Goal: Information Seeking & Learning: Find specific fact

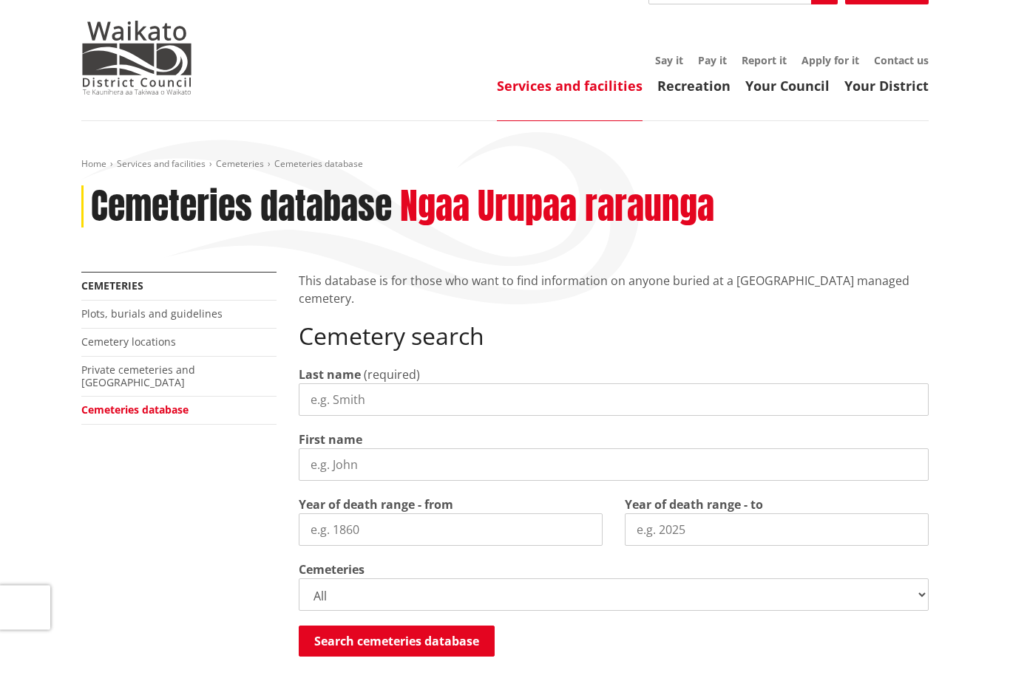
click at [330, 384] on input "Last name" at bounding box center [614, 400] width 630 height 33
type input "[PERSON_NAME]"
click at [347, 449] on input "First name" at bounding box center [614, 465] width 630 height 33
type input "[PERSON_NAME]"
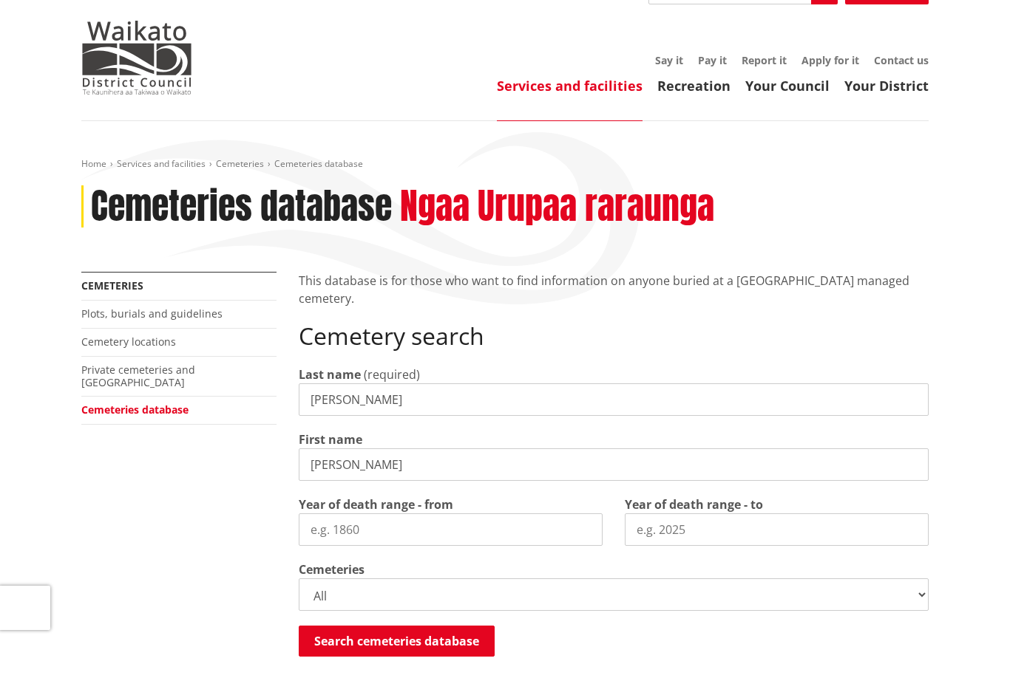
click at [346, 514] on input "Year of death range - from" at bounding box center [451, 530] width 304 height 33
type input "1924"
click at [654, 514] on input "Year of death range - to" at bounding box center [777, 530] width 304 height 33
type input "2004"
click at [910, 579] on select "All Gordonton Ashes Memorial Berm Gordonton Lawn [GEOGRAPHIC_DATA] Octagonal As…" at bounding box center [614, 595] width 630 height 33
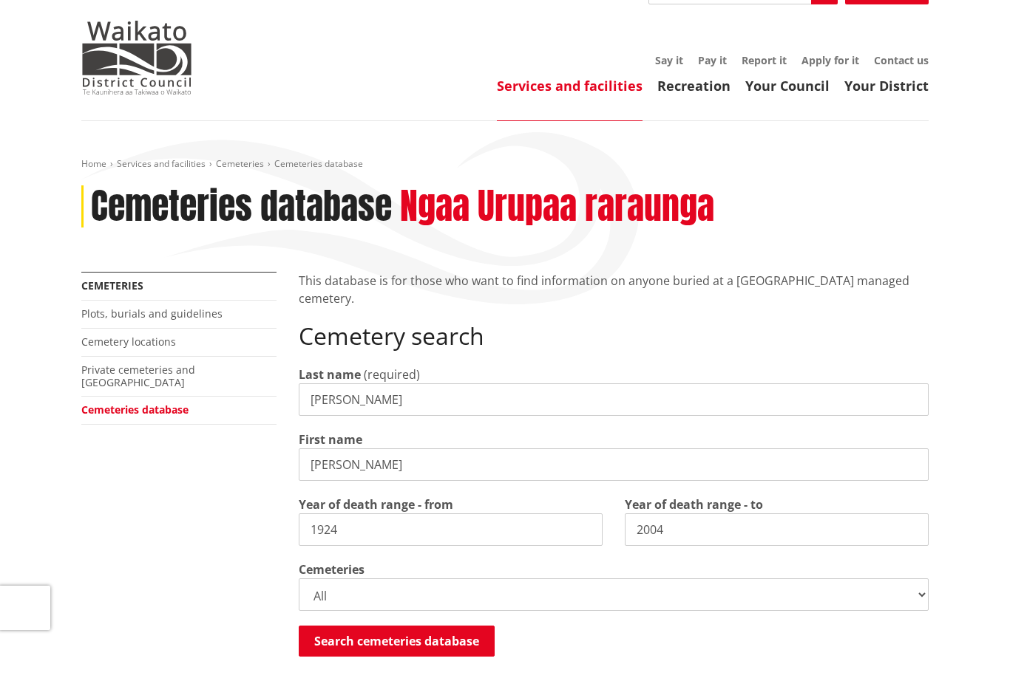
click at [401, 626] on button "Search cemeteries database" at bounding box center [397, 641] width 196 height 31
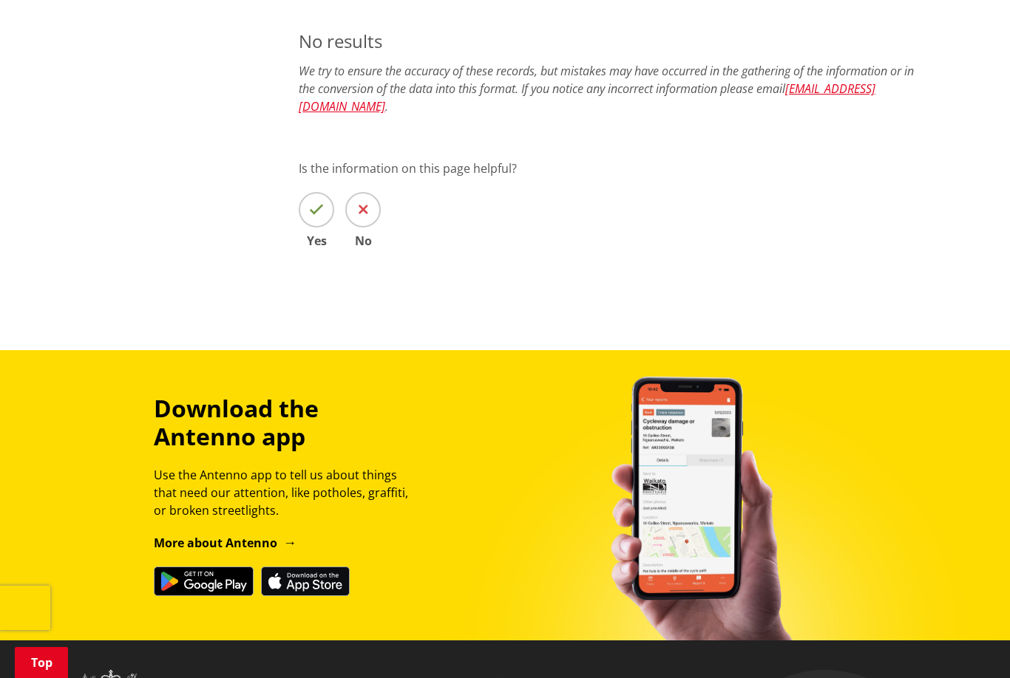
click at [325, 192] on span at bounding box center [316, 209] width 35 height 35
click at [0, 0] on input "Yes" at bounding box center [0, 0] width 0 height 0
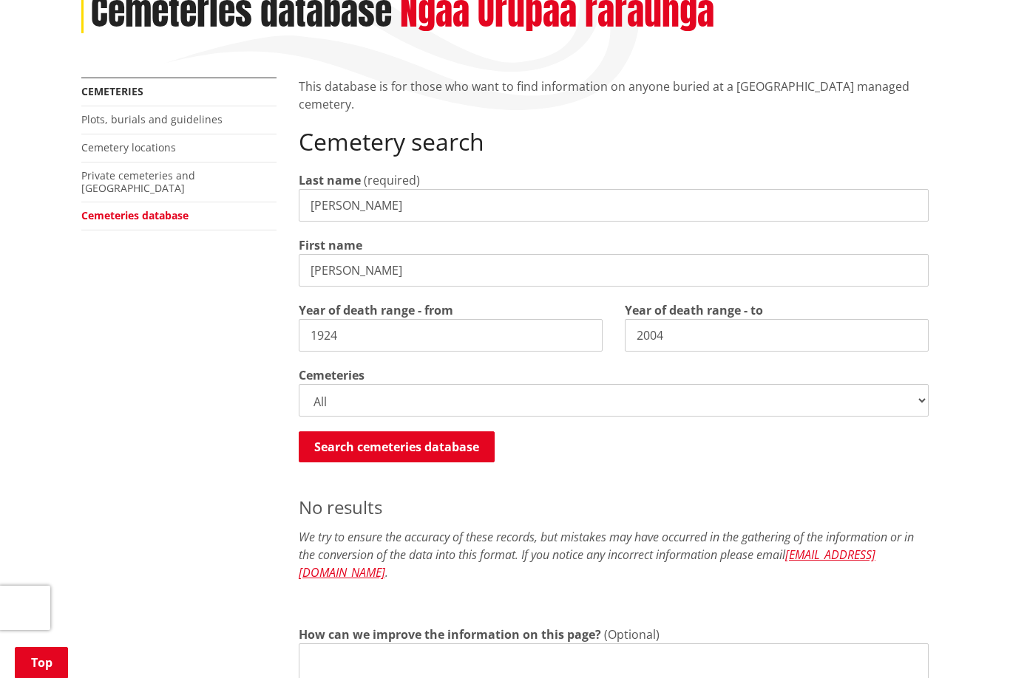
scroll to position [288, 0]
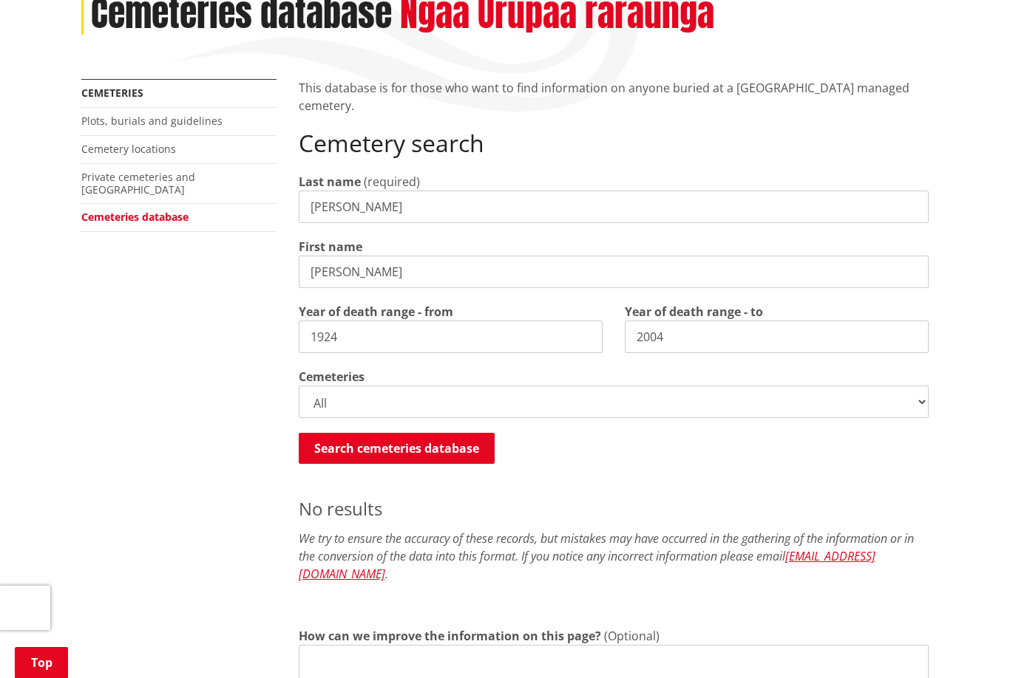
click at [392, 433] on button "Search cemeteries database" at bounding box center [397, 448] width 196 height 31
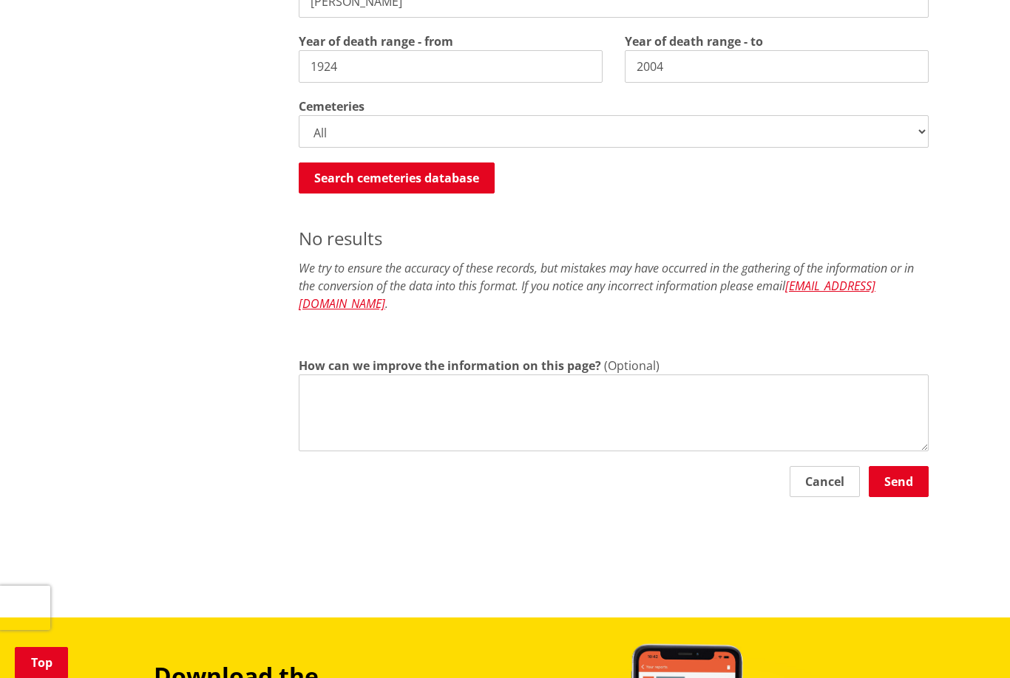
scroll to position [535, 0]
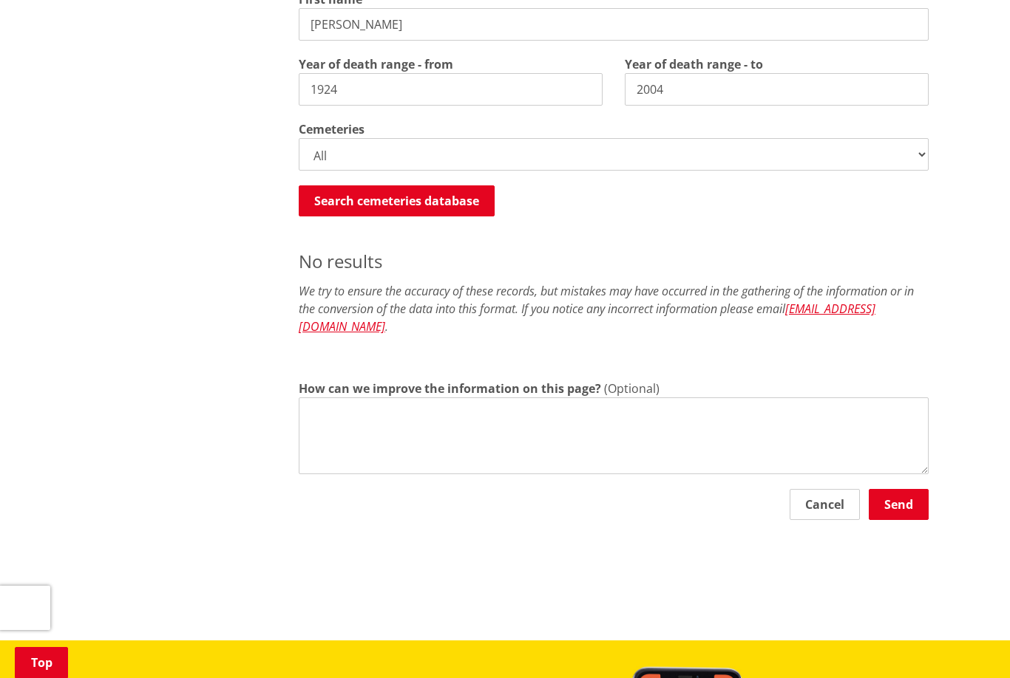
click at [402, 186] on button "Search cemeteries database" at bounding box center [397, 201] width 196 height 31
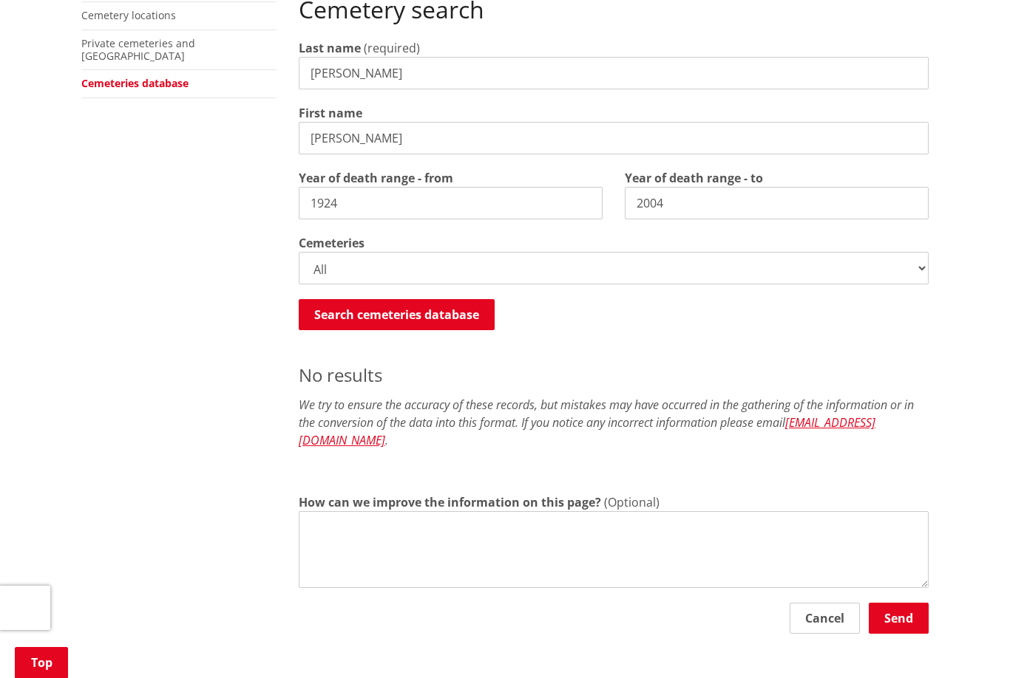
scroll to position [420, 0]
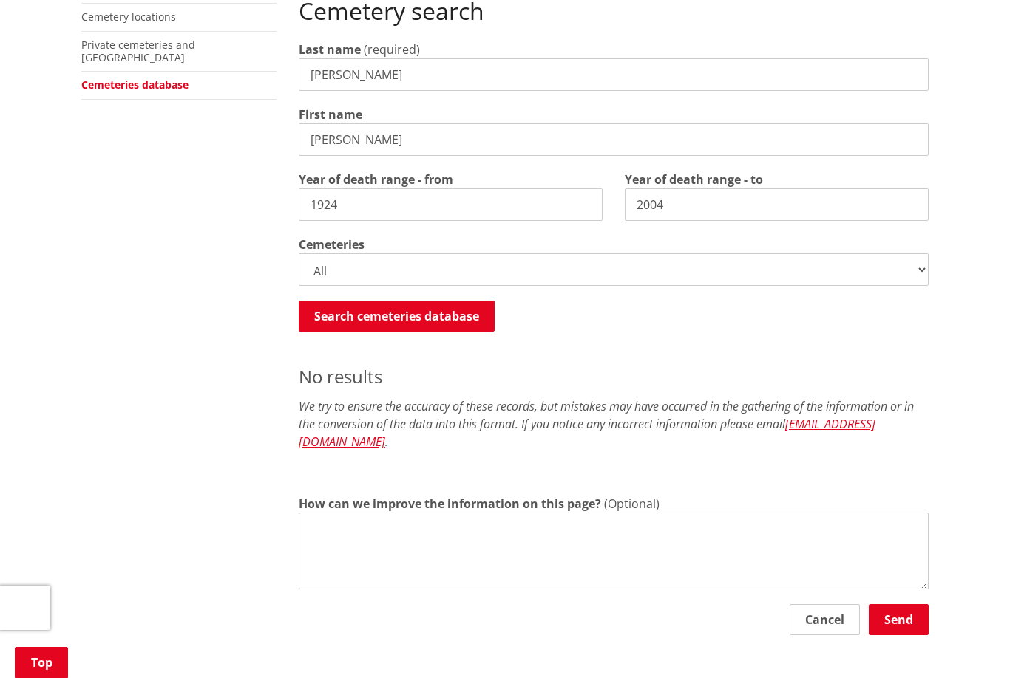
click at [913, 254] on select "All Gordonton Ashes Memorial Berm Gordonton Lawn [GEOGRAPHIC_DATA] Octagonal As…" at bounding box center [614, 270] width 630 height 33
click at [389, 301] on button "Search cemeteries database" at bounding box center [397, 316] width 196 height 31
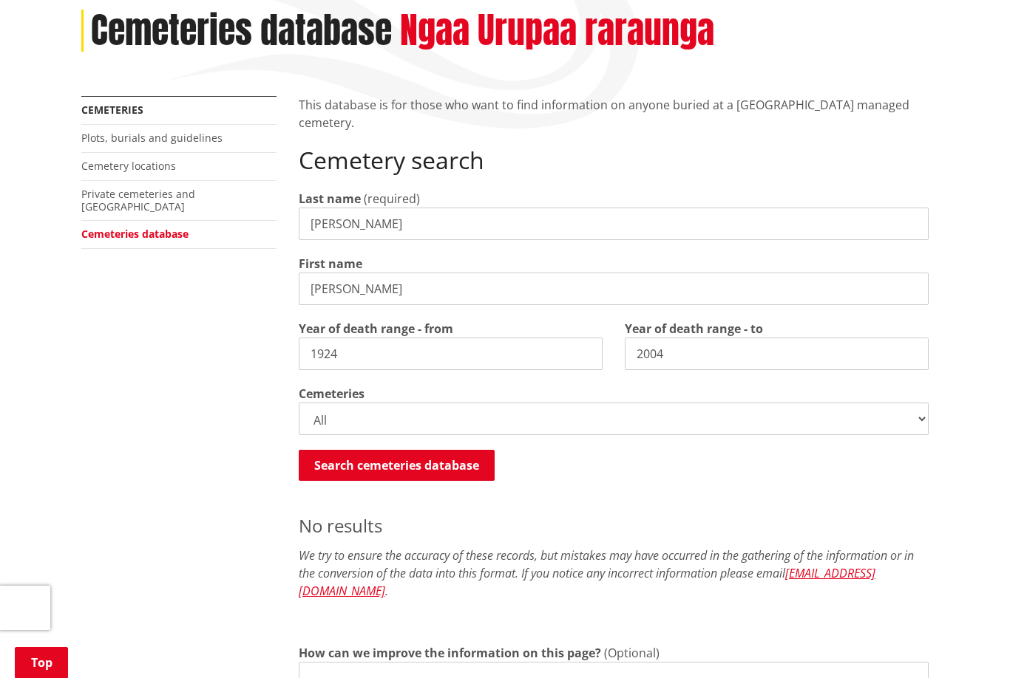
scroll to position [270, 0]
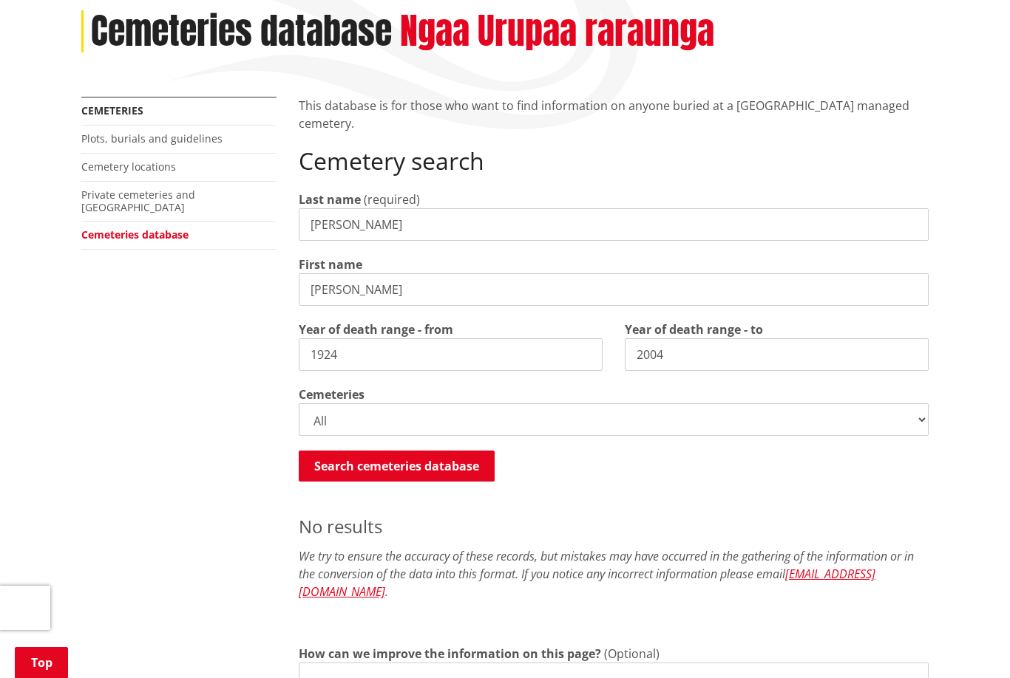
click at [914, 404] on select "All Gordonton Ashes Memorial Berm Gordonton Lawn [GEOGRAPHIC_DATA] Octagonal As…" at bounding box center [614, 420] width 630 height 33
select select
click at [398, 451] on button "Search cemeteries database" at bounding box center [397, 466] width 196 height 31
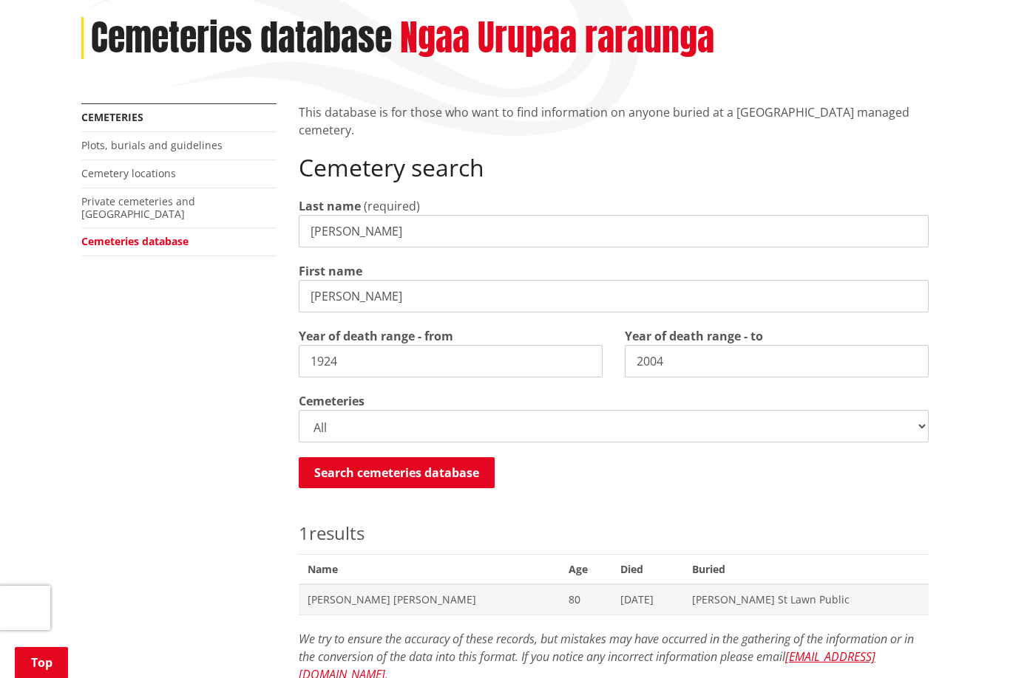
scroll to position [259, 0]
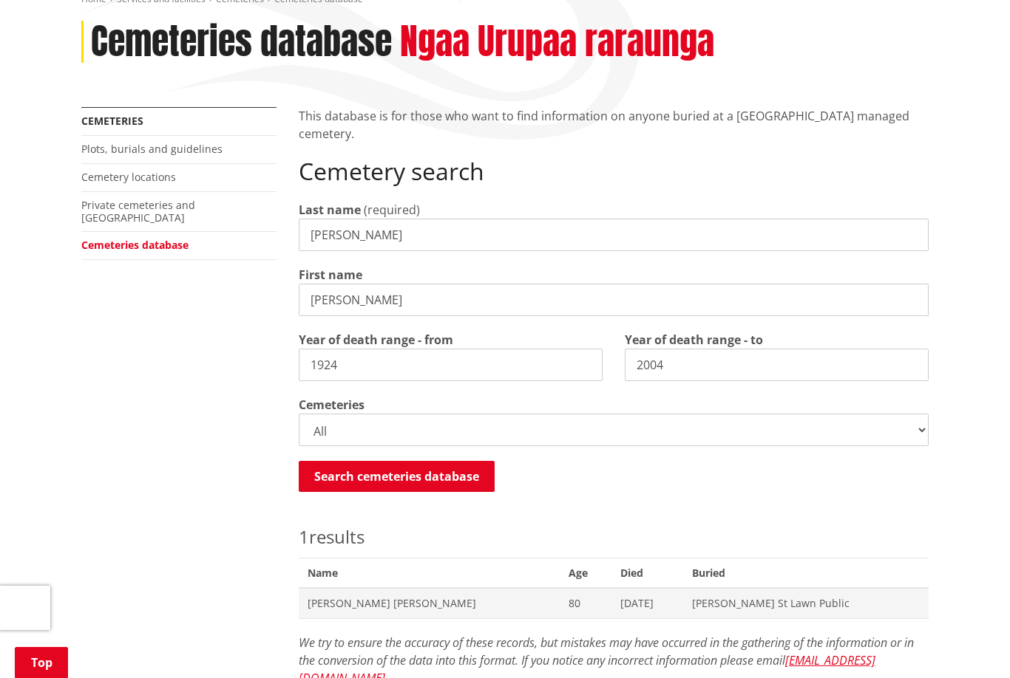
click at [393, 284] on input "[PERSON_NAME]" at bounding box center [614, 300] width 630 height 33
type input "R"
type input "[PERSON_NAME]"
click at [374, 349] on input "1924" at bounding box center [451, 365] width 304 height 33
type input "1"
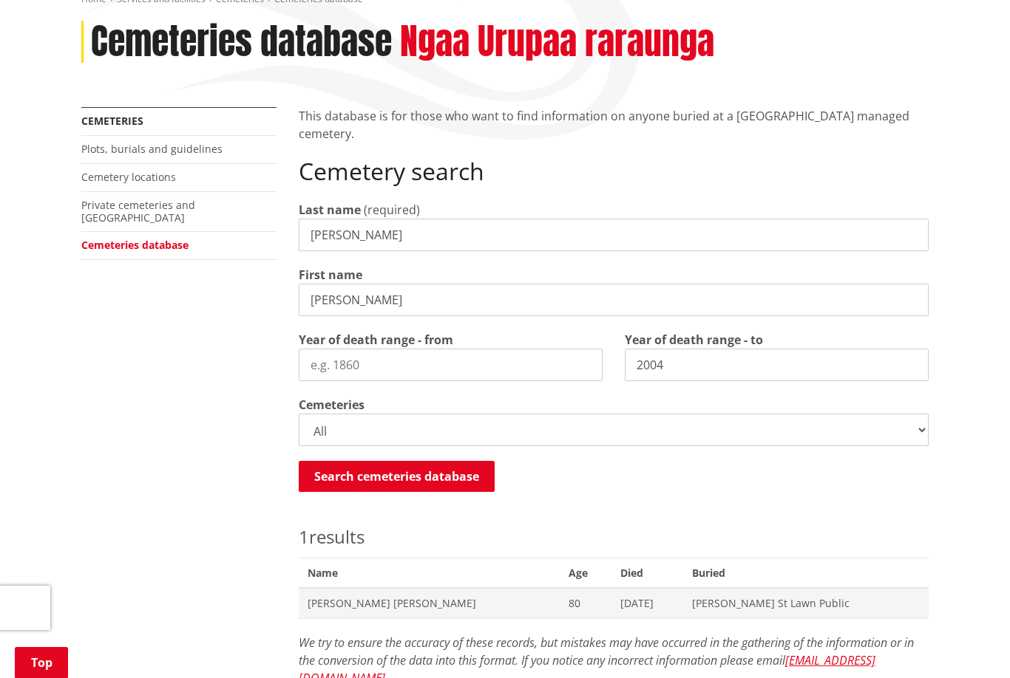
click at [707, 349] on input "2004" at bounding box center [777, 365] width 304 height 33
type input "2"
click at [922, 414] on select "All Gordonton Ashes Memorial Berm Gordonton Lawn [GEOGRAPHIC_DATA] Octagonal As…" at bounding box center [614, 430] width 630 height 33
select select
click at [386, 461] on button "Search cemeteries database" at bounding box center [397, 476] width 196 height 31
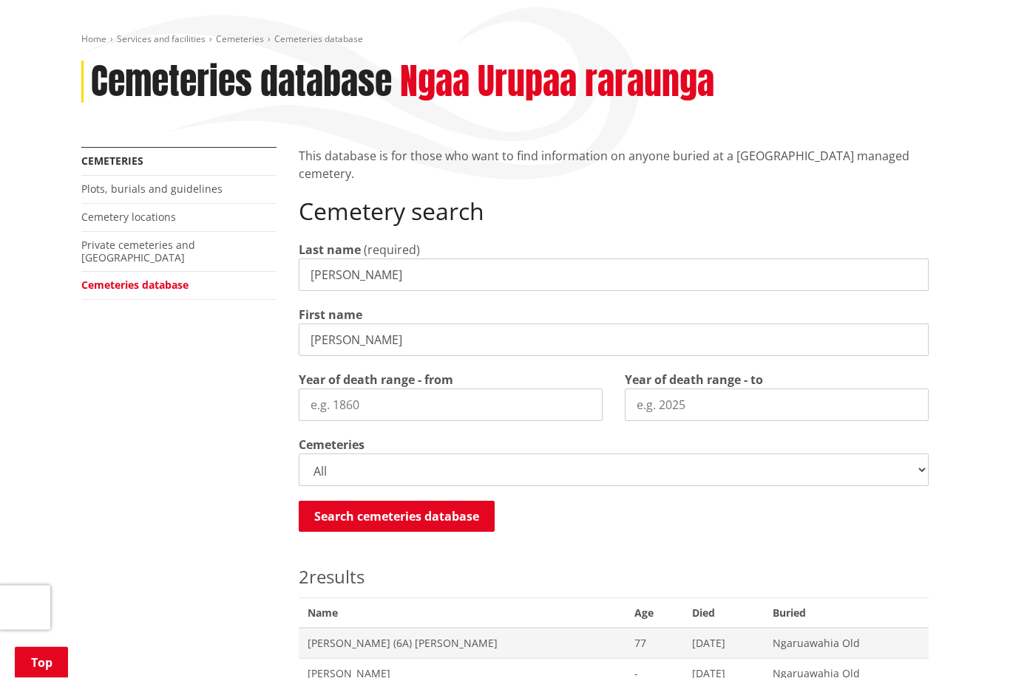
scroll to position [201, 0]
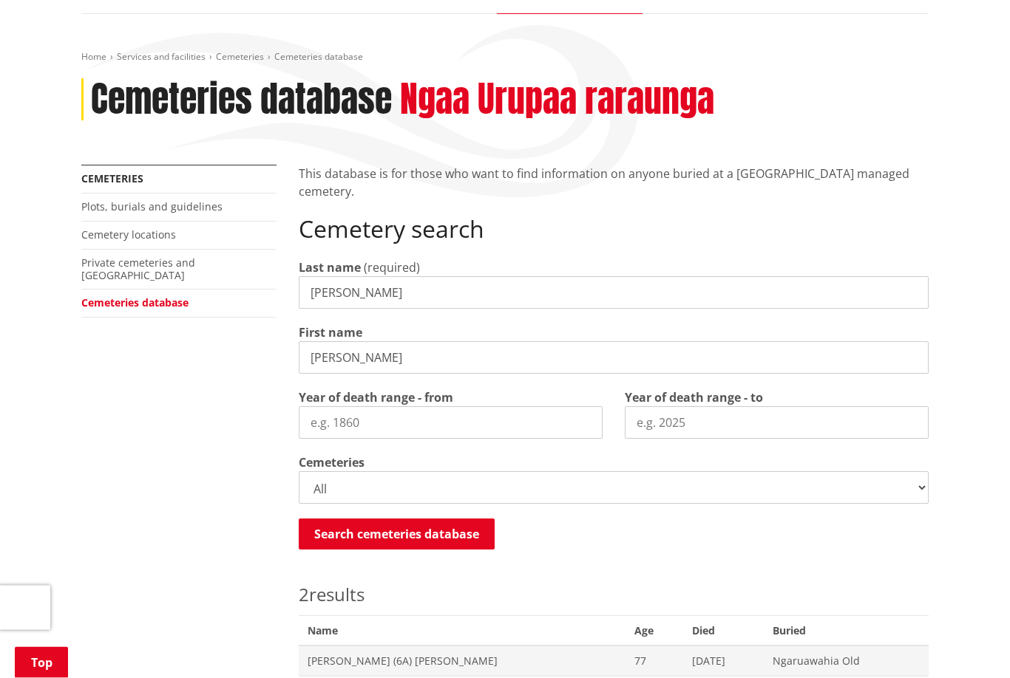
click at [367, 277] on input "[PERSON_NAME]" at bounding box center [614, 293] width 630 height 33
type input "W"
type input "[PERSON_NAME]"
click at [402, 341] on input "[PERSON_NAME]" at bounding box center [614, 357] width 630 height 33
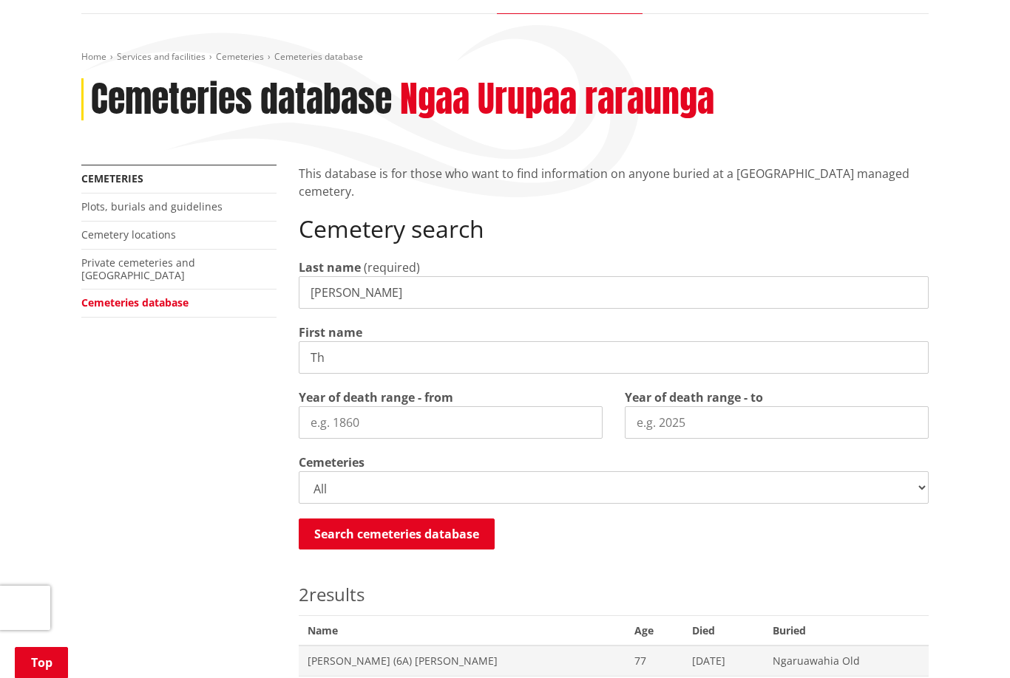
type input "T"
type input "[PERSON_NAME]"
click at [912, 472] on select "All Gordonton Ashes Memorial Berm Gordonton Lawn [GEOGRAPHIC_DATA] Octagonal As…" at bounding box center [614, 488] width 630 height 33
click at [404, 519] on button "Search cemeteries database" at bounding box center [397, 534] width 196 height 31
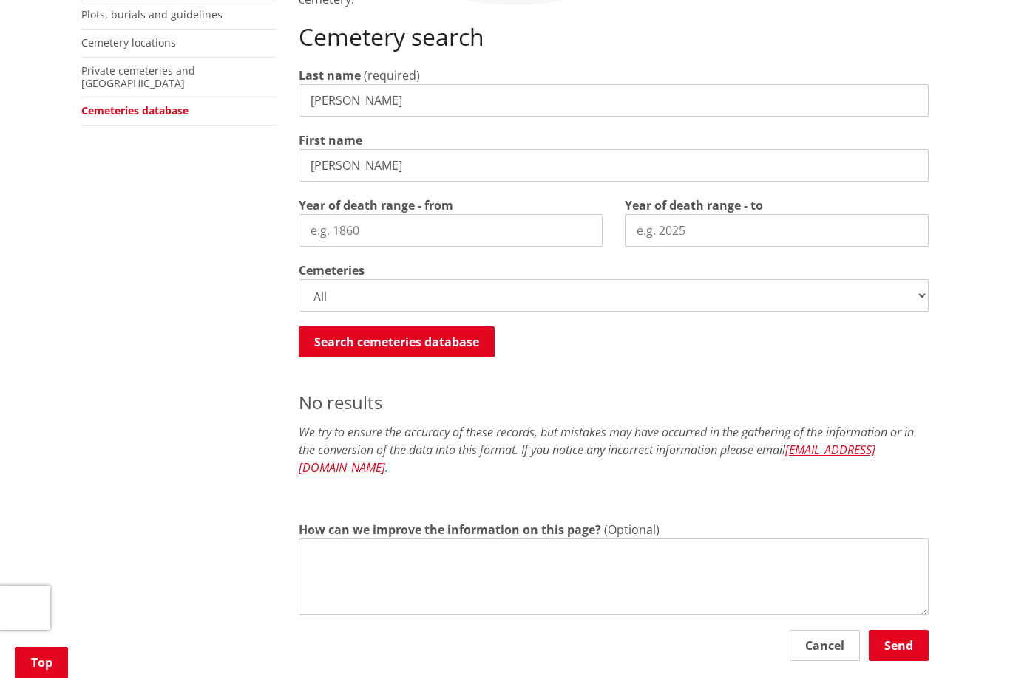
scroll to position [393, 0]
click at [921, 280] on select "All Gordonton Ashes Memorial Berm Gordonton Lawn [GEOGRAPHIC_DATA] Octagonal As…" at bounding box center [614, 296] width 630 height 33
click at [400, 327] on button "Search cemeteries database" at bounding box center [397, 342] width 196 height 31
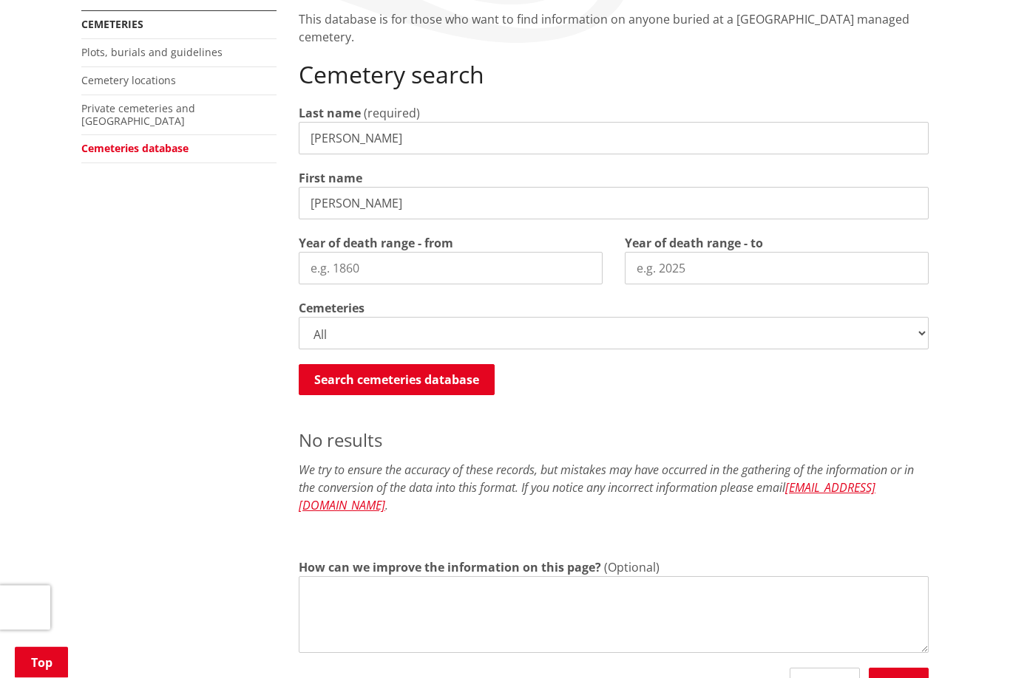
scroll to position [337, 0]
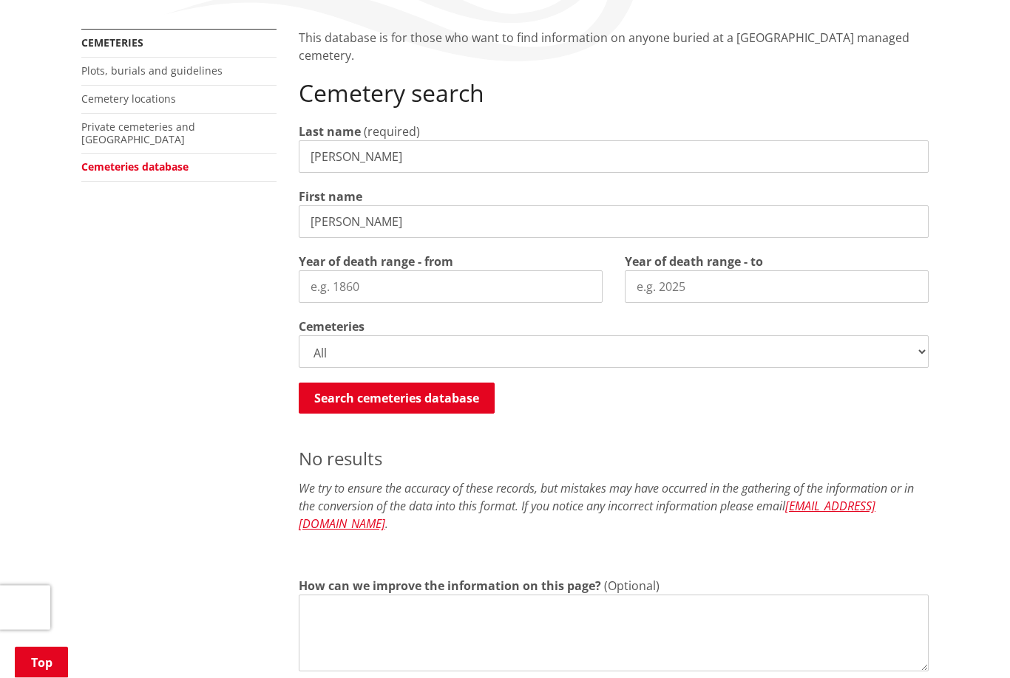
click at [928, 336] on select "All Gordonton Ashes Memorial Berm Gordonton Lawn [GEOGRAPHIC_DATA] Octagonal As…" at bounding box center [614, 352] width 630 height 33
select select
click at [424, 383] on button "Search cemeteries database" at bounding box center [397, 398] width 196 height 31
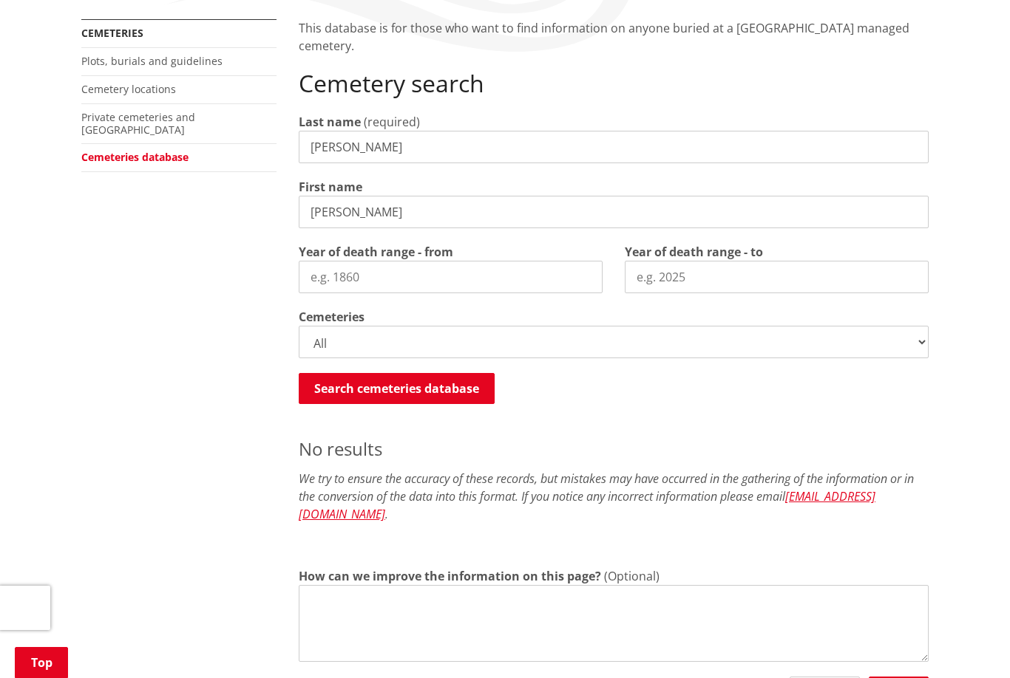
scroll to position [347, 0]
click at [393, 132] on input "[PERSON_NAME]" at bounding box center [614, 148] width 630 height 33
type input "M"
type input "[PERSON_NAME]"
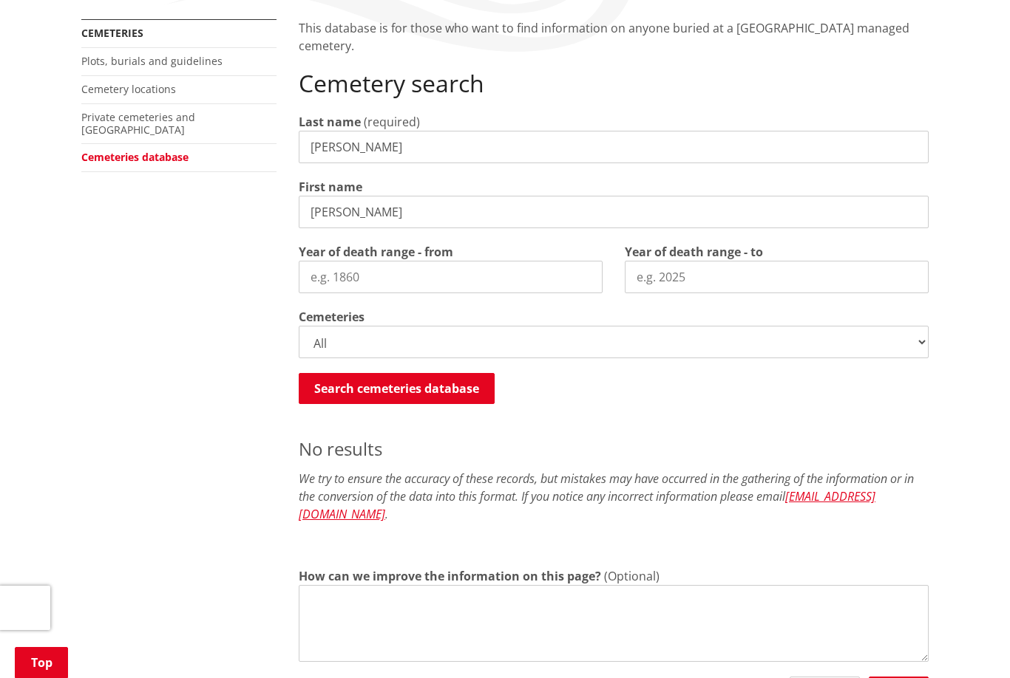
click at [383, 196] on input "[PERSON_NAME]" at bounding box center [614, 212] width 630 height 33
type input "C"
type input "[PERSON_NAME]"
click at [914, 329] on select "All Gordonton Ashes Memorial Berm Gordonton Lawn [GEOGRAPHIC_DATA] Octagonal As…" at bounding box center [614, 342] width 630 height 33
select select
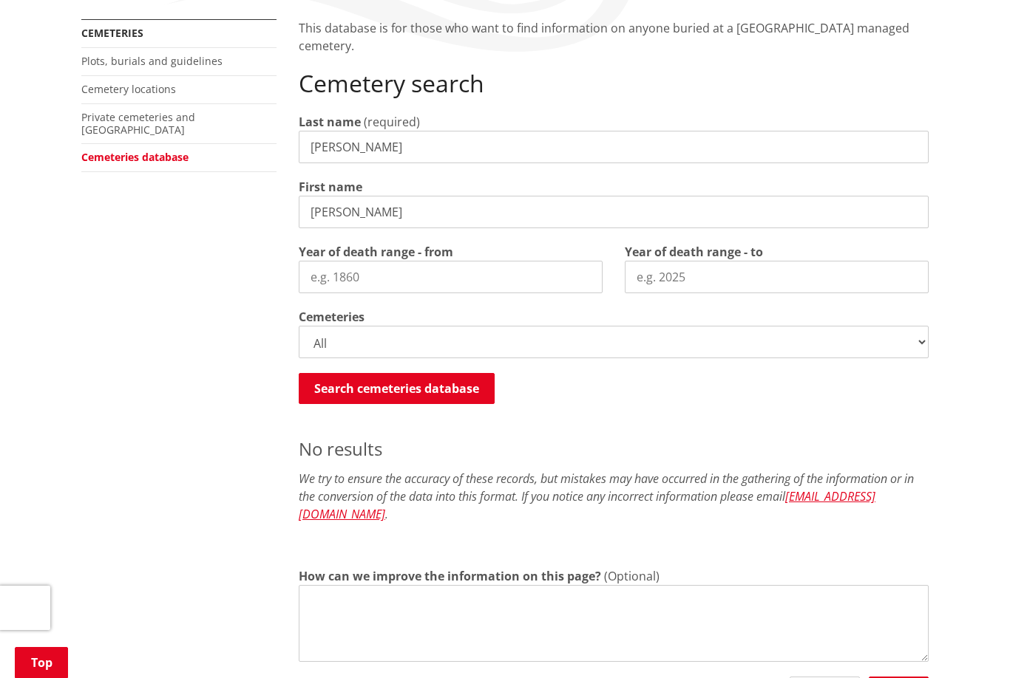
click at [396, 373] on button "Search cemeteries database" at bounding box center [397, 388] width 196 height 31
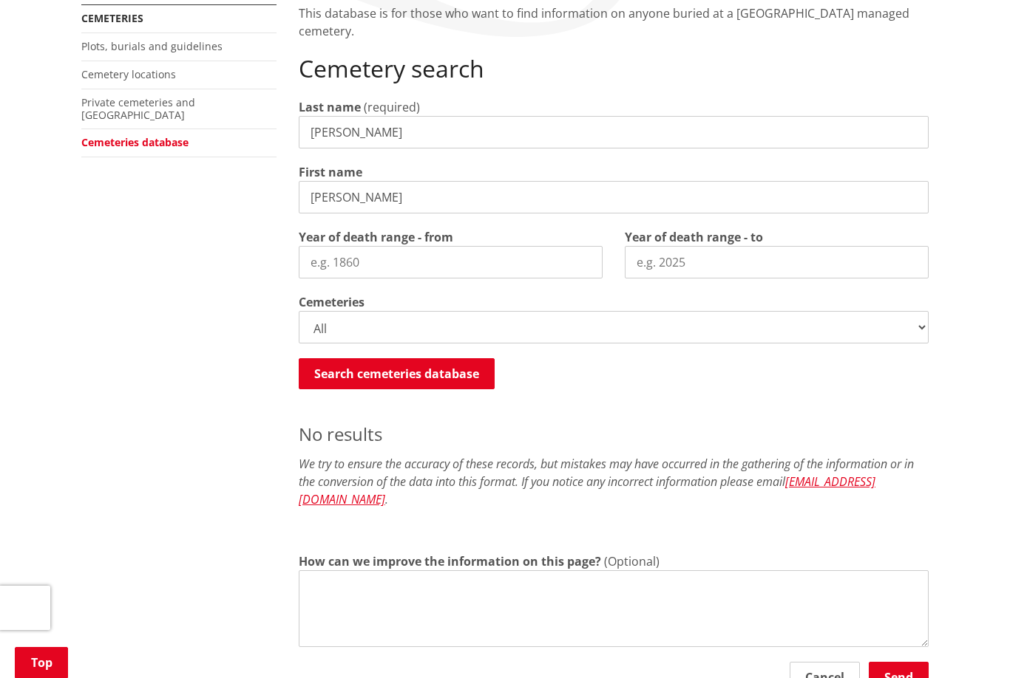
scroll to position [361, 0]
